Goal: Find specific page/section: Find specific page/section

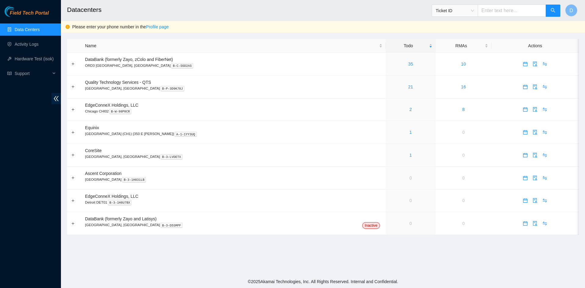
click at [503, 10] on input "text" at bounding box center [512, 11] width 68 height 12
paste input "B-W-UE9T4F"
type input "B-W-UE9T4F"
click at [554, 13] on icon "search" at bounding box center [553, 10] width 5 height 5
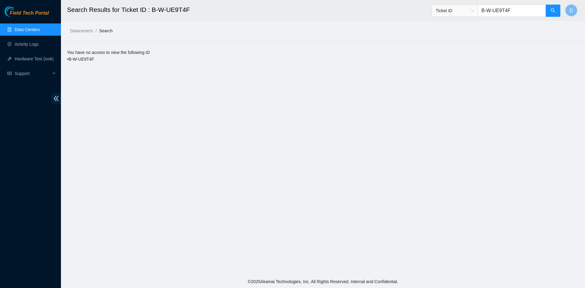
click at [23, 30] on link "Data Centers" at bounding box center [27, 29] width 25 height 5
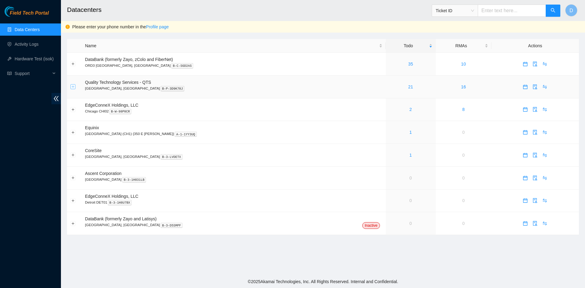
click at [72, 87] on button "Expand row" at bounding box center [73, 86] width 5 height 5
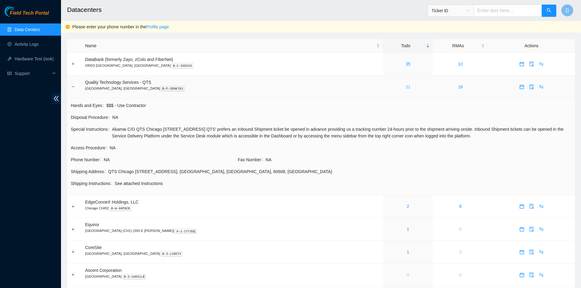
click at [406, 87] on link "21" at bounding box center [408, 86] width 5 height 5
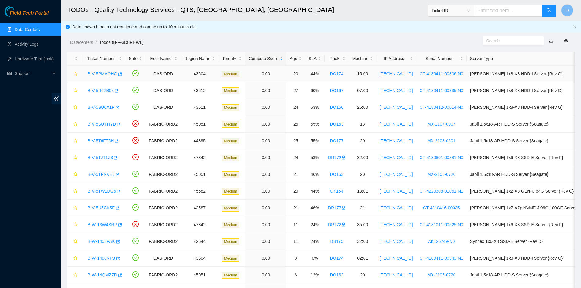
click at [537, 76] on td "Ciara 1x8-X8 HDD-I Server {Rev G}" at bounding box center [551, 74] width 170 height 17
click at [99, 74] on link "B-V-5PMAQHG" at bounding box center [103, 73] width 30 height 5
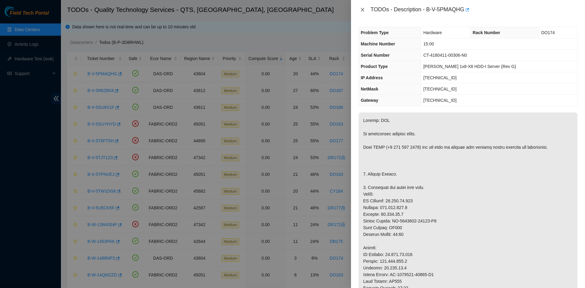
click at [363, 12] on icon "close" at bounding box center [362, 9] width 5 height 5
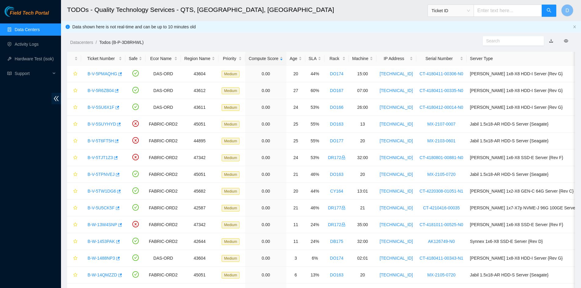
click at [503, 5] on input "text" at bounding box center [507, 11] width 68 height 12
paste input "B-W-UE9T4F"
type input "B-W-UE9T4F"
click at [548, 13] on span "search" at bounding box center [548, 11] width 5 height 6
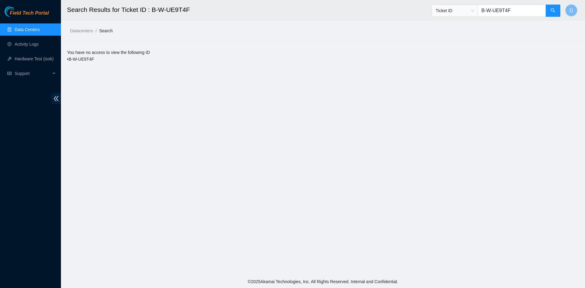
click at [40, 32] on link "Data Centers" at bounding box center [27, 29] width 25 height 5
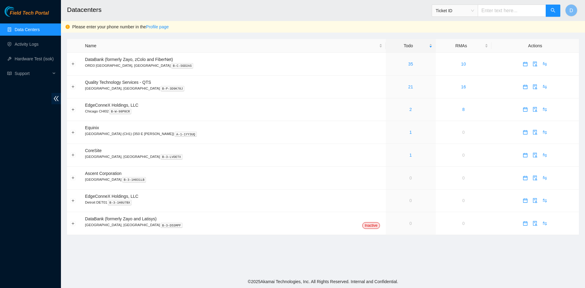
click at [34, 30] on link "Data Centers" at bounding box center [27, 29] width 25 height 5
click at [506, 11] on input "text" at bounding box center [512, 11] width 68 height 12
paste input "B-W-UE9T4F"
type input "B-W-UE9T4F"
click at [551, 16] on button "button" at bounding box center [553, 11] width 15 height 12
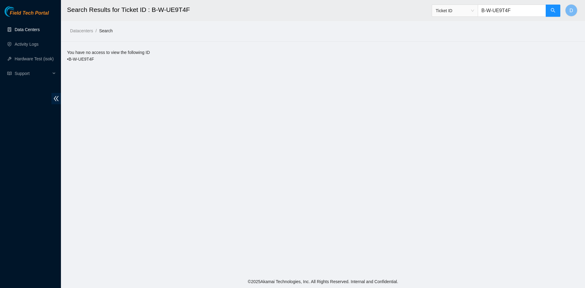
click at [28, 28] on link "Data Centers" at bounding box center [27, 29] width 25 height 5
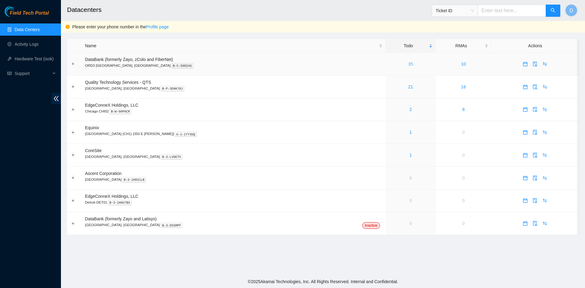
click at [409, 64] on link "35" at bounding box center [411, 64] width 5 height 5
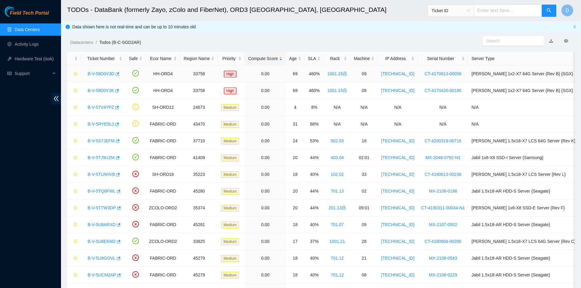
click at [103, 73] on link "B-V-59D0Y3D" at bounding box center [101, 73] width 27 height 5
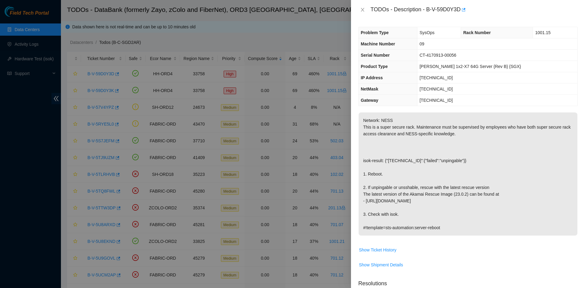
scroll to position [61, 0]
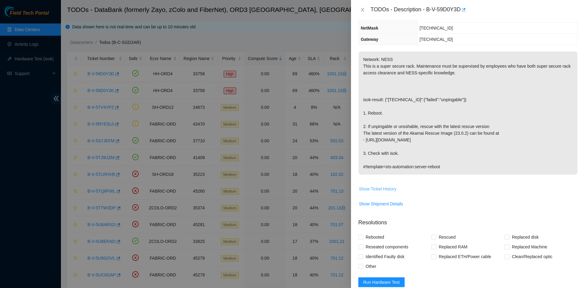
click at [380, 190] on span "Show Ticket History" at bounding box center [378, 189] width 38 height 7
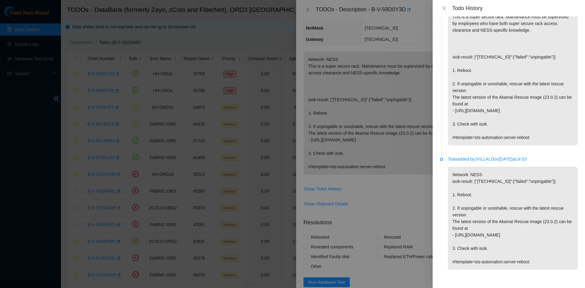
scroll to position [0, 0]
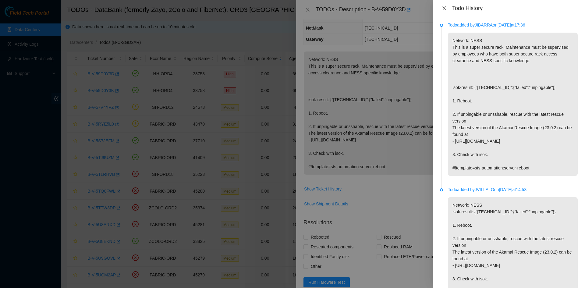
click at [444, 10] on icon "close" at bounding box center [444, 8] width 5 height 5
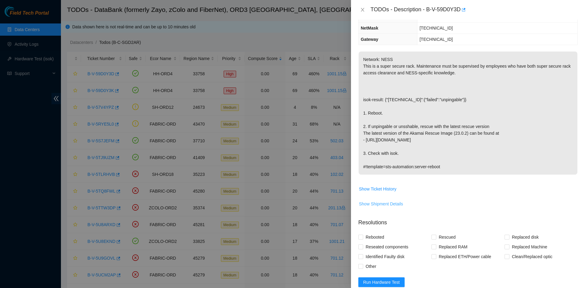
click at [392, 205] on span "Show Shipment Details" at bounding box center [381, 204] width 44 height 7
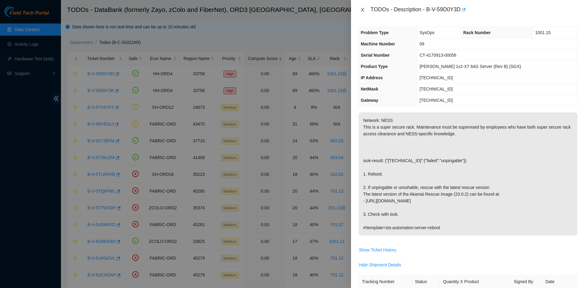
click at [365, 8] on icon "close" at bounding box center [362, 9] width 5 height 5
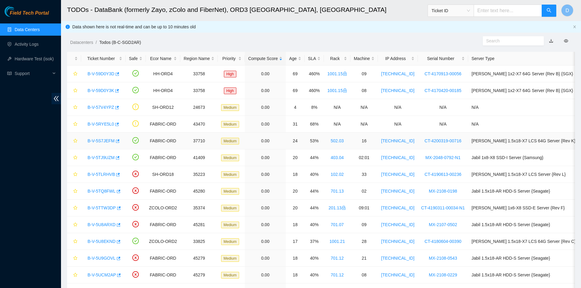
click at [105, 140] on link "B-V-5S7JEFM" at bounding box center [101, 140] width 27 height 5
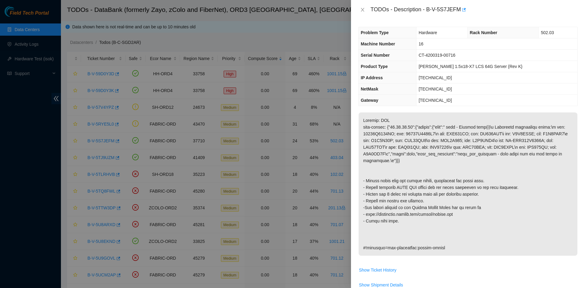
click at [277, 31] on div at bounding box center [292, 144] width 585 height 288
click at [361, 11] on icon "close" at bounding box center [362, 9] width 5 height 5
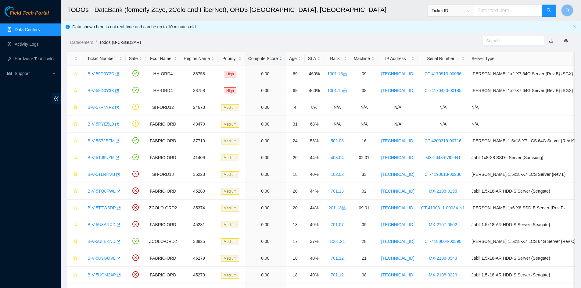
click at [35, 28] on link "Data Centers" at bounding box center [27, 29] width 25 height 5
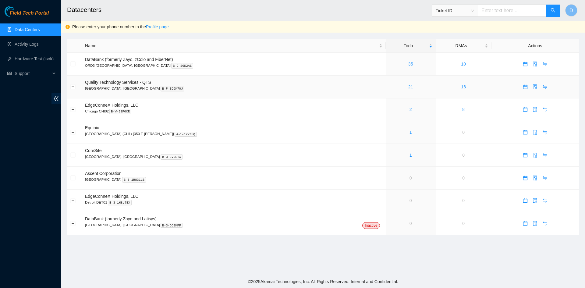
click at [409, 86] on link "21" at bounding box center [411, 86] width 5 height 5
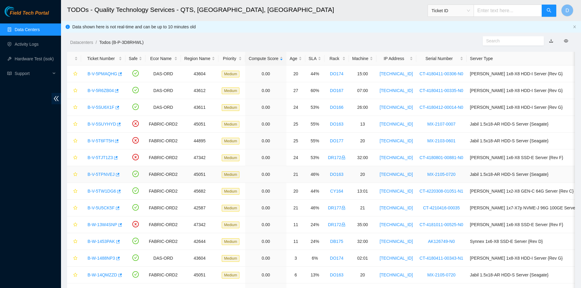
click at [104, 174] on link "B-V-5TPNVEJ" at bounding box center [101, 174] width 27 height 5
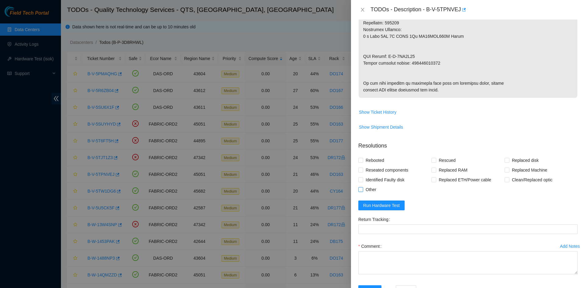
scroll to position [359, 0]
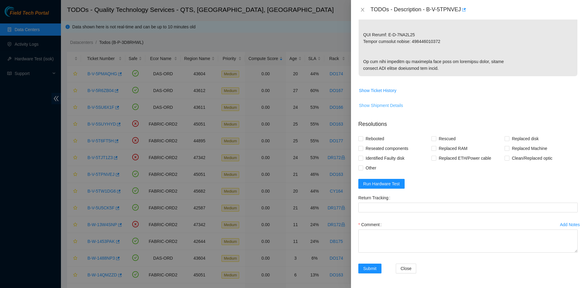
click at [372, 105] on span "Show Shipment Details" at bounding box center [381, 105] width 44 height 7
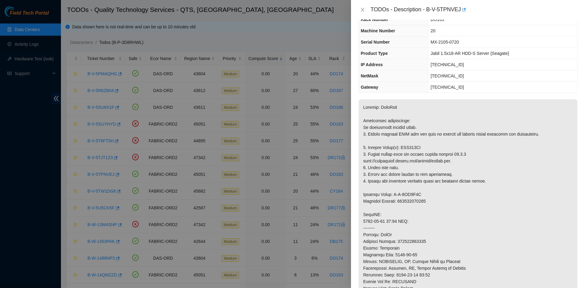
scroll to position [0, 0]
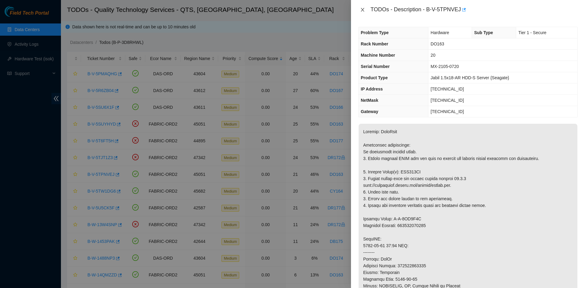
click at [363, 12] on icon "close" at bounding box center [362, 9] width 5 height 5
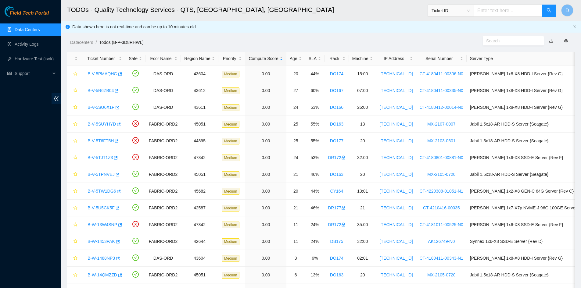
click at [34, 32] on link "Data Centers" at bounding box center [27, 29] width 25 height 5
